Goal: Transaction & Acquisition: Purchase product/service

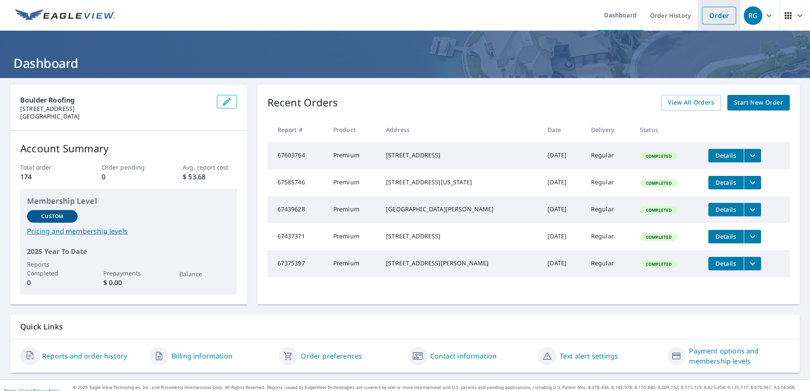
click at [713, 15] on link "Order" at bounding box center [719, 16] width 34 height 18
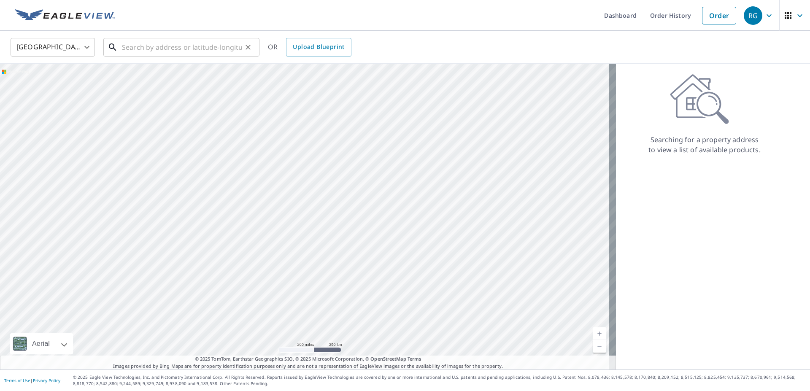
click at [152, 41] on input "text" at bounding box center [182, 47] width 120 height 24
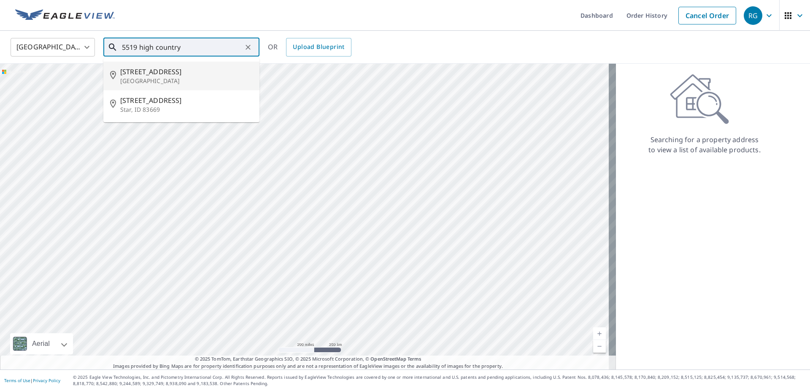
click at [127, 77] on div "[STREET_ADDRESS]" at bounding box center [186, 76] width 133 height 19
type input "[STREET_ADDRESS]"
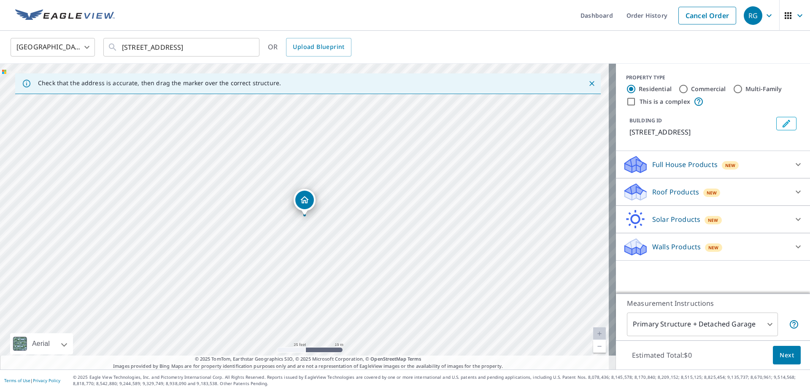
click at [794, 194] on icon at bounding box center [799, 192] width 10 height 10
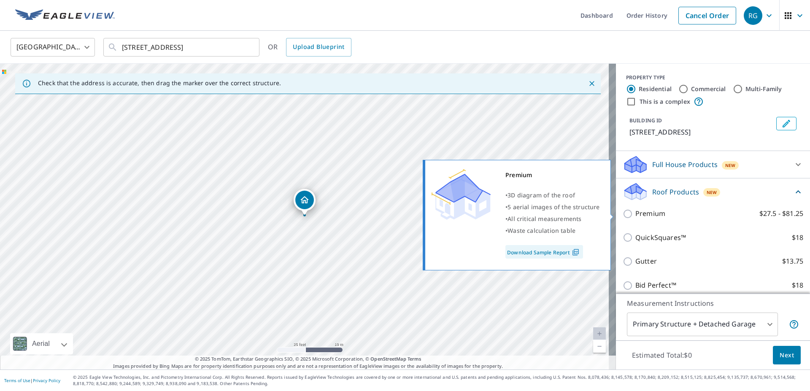
click at [623, 213] on input "Premium $27.5 - $81.25" at bounding box center [629, 214] width 13 height 10
checkbox input "true"
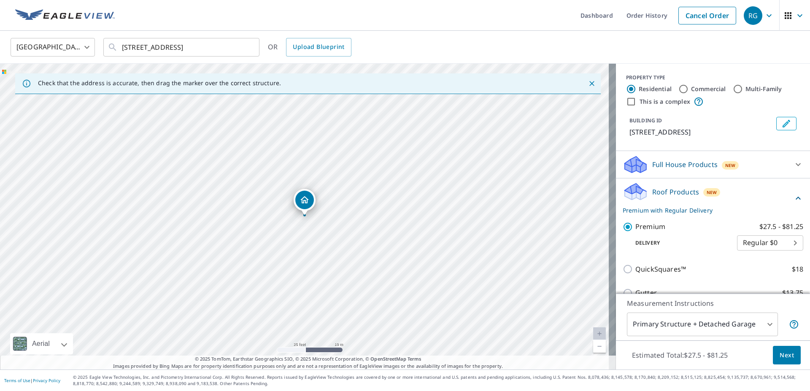
click at [780, 353] on span "Next" at bounding box center [787, 355] width 14 height 11
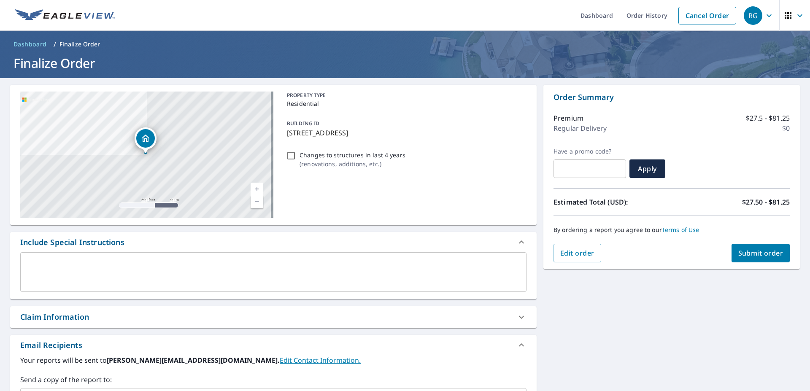
click at [753, 255] on span "Submit order" at bounding box center [761, 253] width 45 height 9
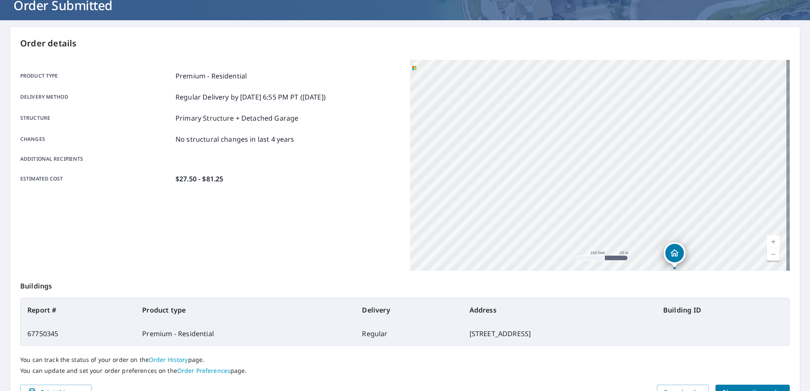
scroll to position [106, 0]
